Goal: Task Accomplishment & Management: Complete application form

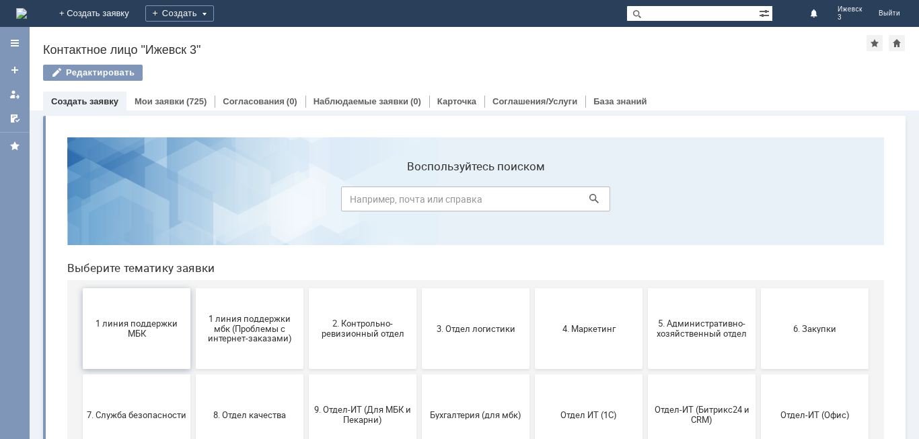
click at [108, 322] on span "1 линия поддержки МБК" at bounding box center [137, 328] width 100 height 20
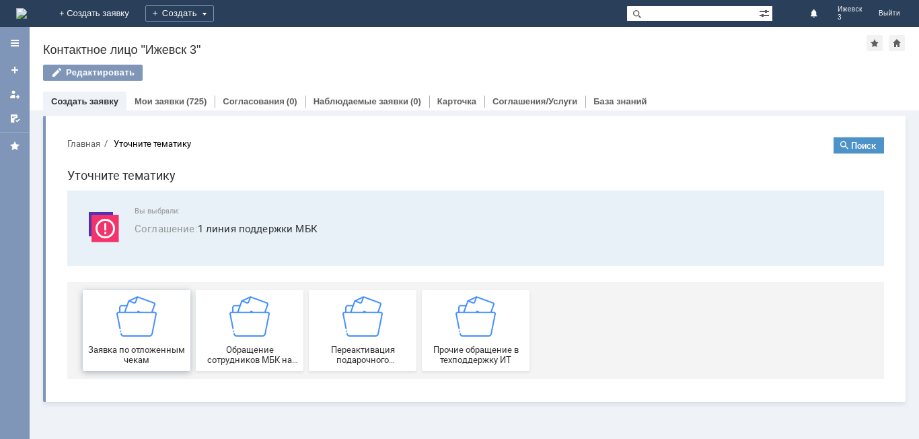
click at [127, 314] on img at bounding box center [136, 316] width 40 height 40
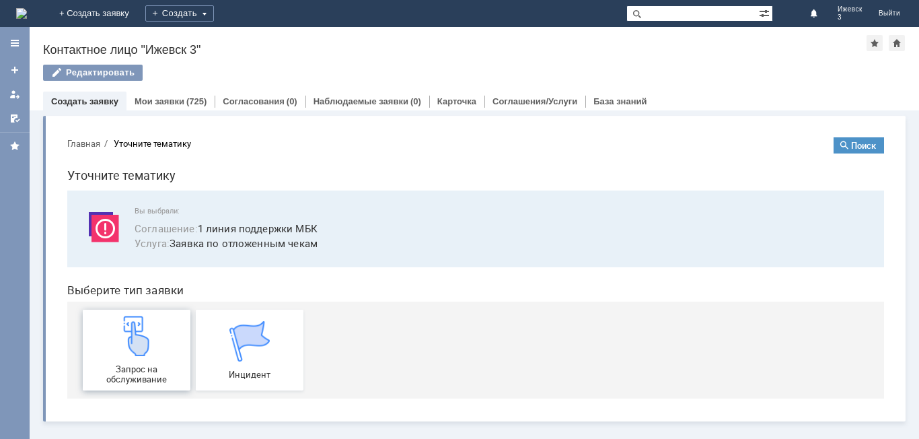
click at [131, 317] on img at bounding box center [136, 336] width 40 height 40
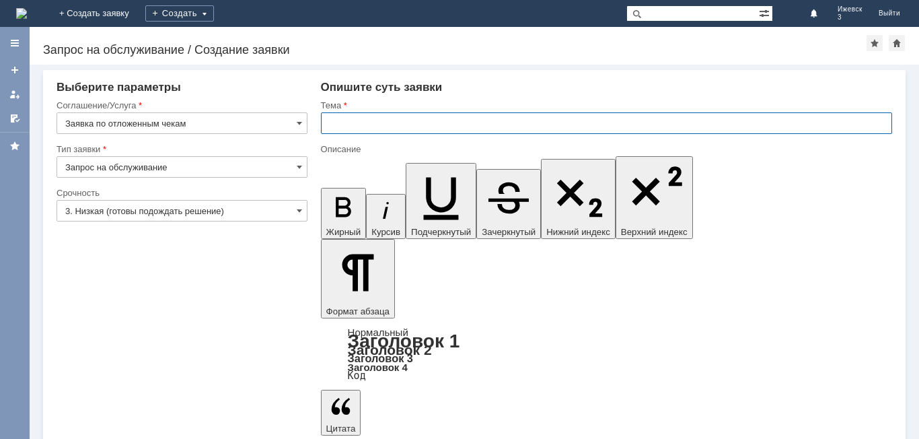
click at [341, 121] on input "text" at bounding box center [606, 123] width 571 height 22
type input "МБК Ижевск 3 отложенные чеки за 03.09.2025"
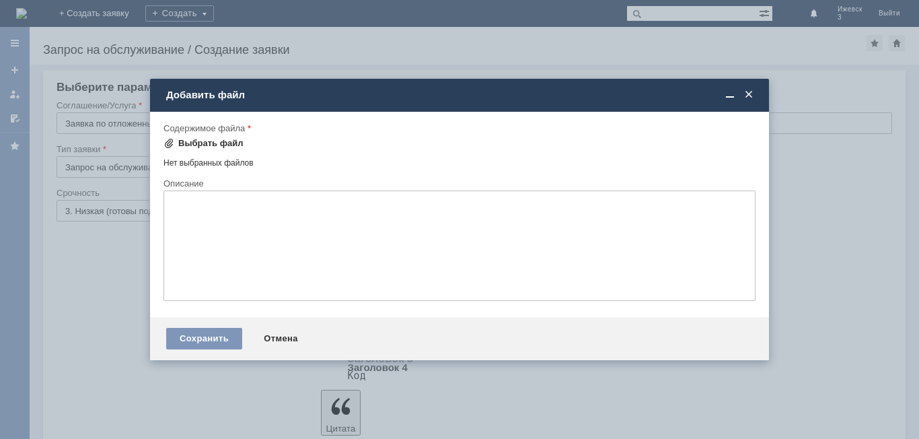
click at [211, 141] on div "Выбрать файл" at bounding box center [210, 143] width 65 height 11
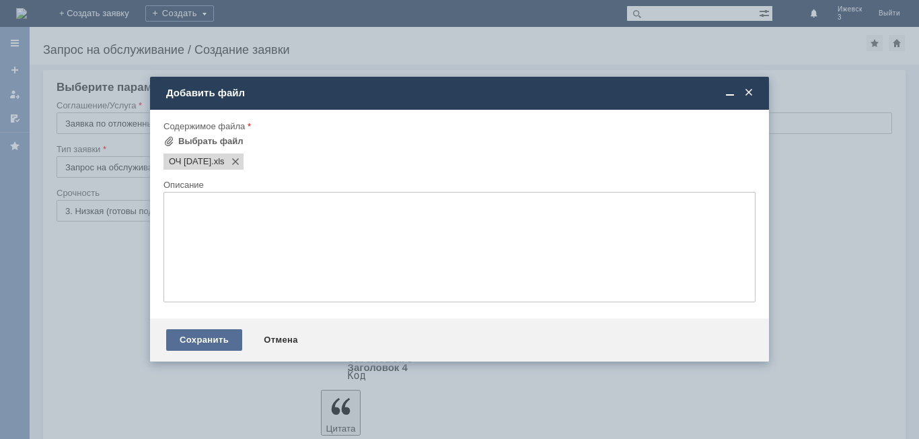
click at [207, 337] on div "Сохранить" at bounding box center [204, 340] width 76 height 22
